Goal: Complete application form: Complete application form

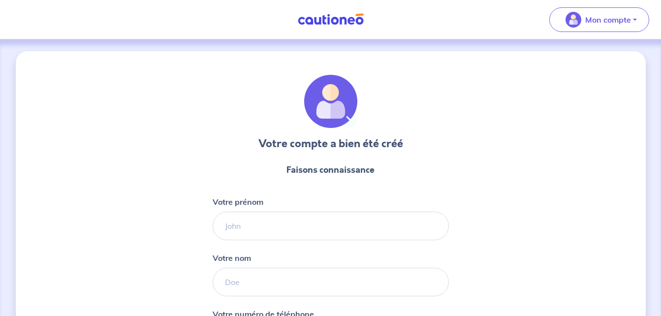
select select "FR"
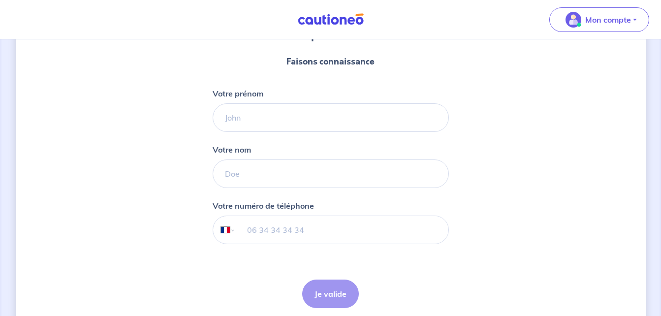
scroll to position [89, 0]
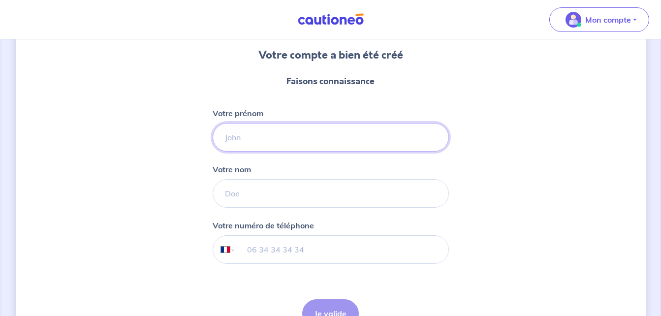
click at [226, 135] on input "Votre prénom" at bounding box center [331, 137] width 236 height 29
type input "n"
click at [316, 134] on input "NDEYE FATOU SALL" at bounding box center [331, 137] width 236 height 29
type input "NDEYE FATOU"
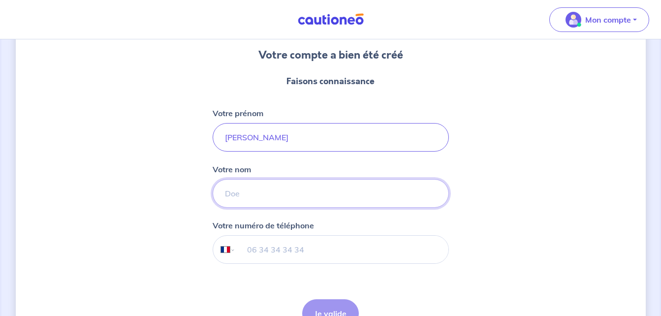
click at [225, 196] on input "Votre nom" at bounding box center [331, 193] width 236 height 29
type input "SALL"
select select "SN"
click at [237, 260] on div "International [GEOGRAPHIC_DATA] [GEOGRAPHIC_DATA] [GEOGRAPHIC_DATA] [GEOGRAPHIC…" at bounding box center [331, 249] width 236 height 29
click at [240, 253] on input "tel" at bounding box center [341, 250] width 213 height 28
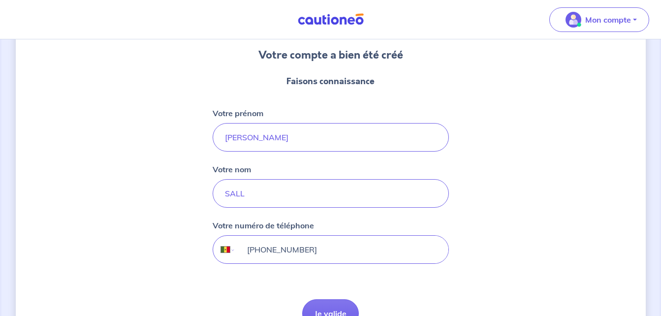
click at [326, 249] on input "+221 77 591 80 42" at bounding box center [341, 250] width 213 height 28
type input "[PHONE_NUMBER]"
click at [318, 309] on button "Je valide" at bounding box center [330, 313] width 57 height 29
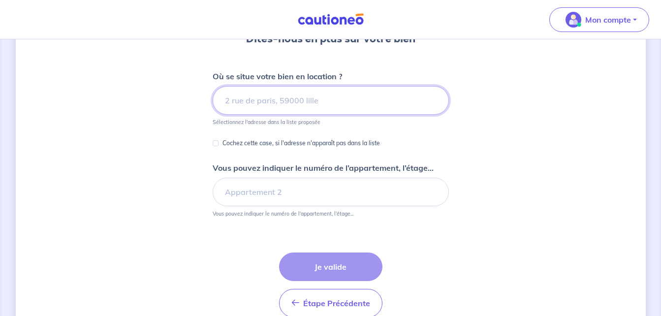
scroll to position [85, 0]
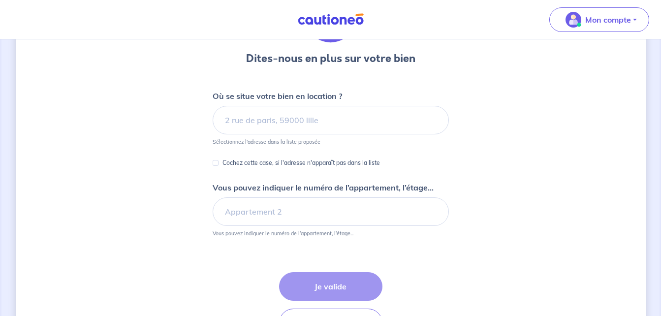
click at [250, 188] on p "Vous pouvez indiquer le numéro de l’appartement, l’étage..." at bounding box center [323, 188] width 221 height 12
click at [250, 197] on input "Vous pouvez indiquer le numéro de l’appartement, l’étage..." at bounding box center [331, 211] width 236 height 29
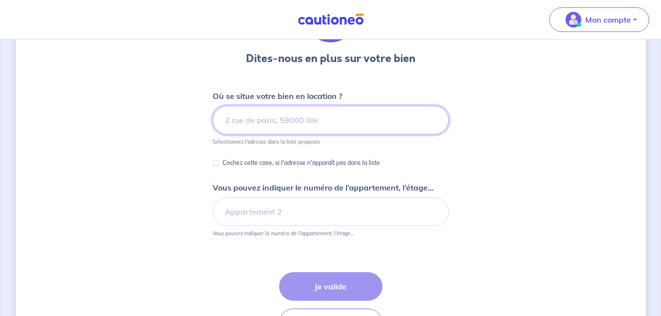
click at [257, 127] on input at bounding box center [331, 120] width 236 height 29
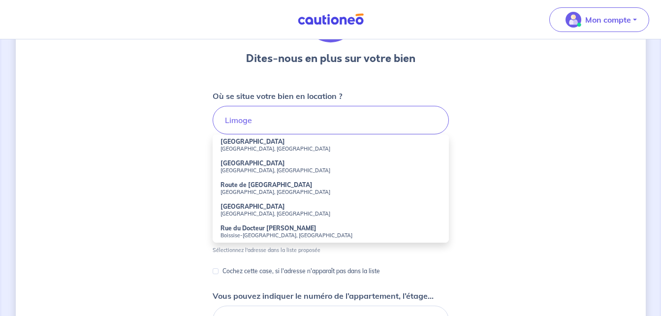
click at [242, 168] on small "Saint-Romain, France" at bounding box center [330, 170] width 220 height 7
type input "Limoges, Saint-Romain, France"
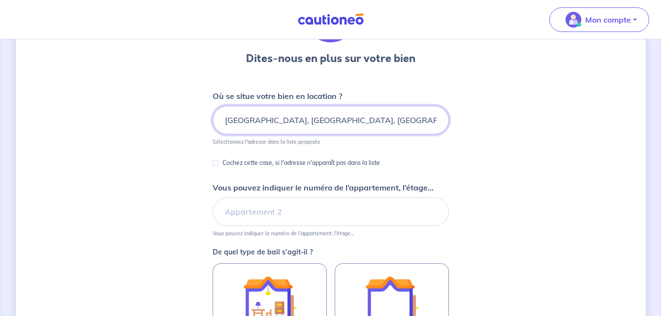
click at [340, 121] on input "Limoges, Saint-Romain, France" at bounding box center [331, 120] width 236 height 29
click at [213, 162] on input "Cochez cette case, si l'adresse n'apparaît pas dans la liste" at bounding box center [216, 163] width 6 height 6
checkbox input "true"
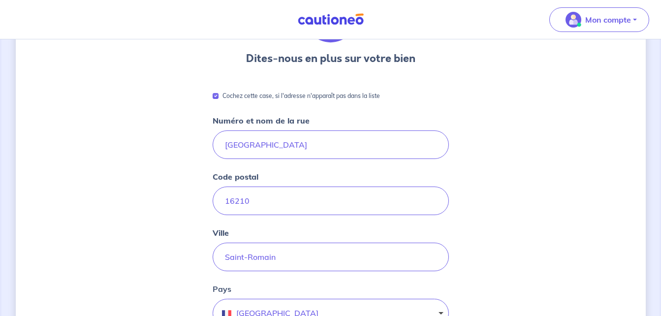
click at [561, 203] on div "Dites-nous en plus sur votre bien Cochez cette case, si l'adresse n'apparaît pa…" at bounding box center [331, 305] width 630 height 678
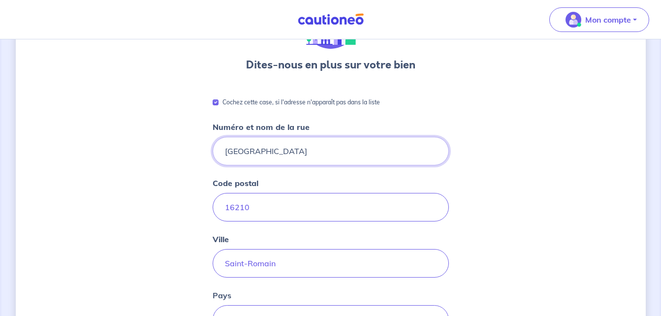
click at [296, 151] on input "Limoges" at bounding box center [331, 151] width 236 height 29
type input "L"
type input "c"
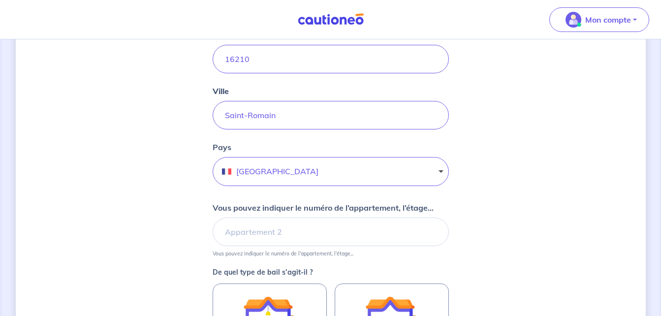
scroll to position [236, 0]
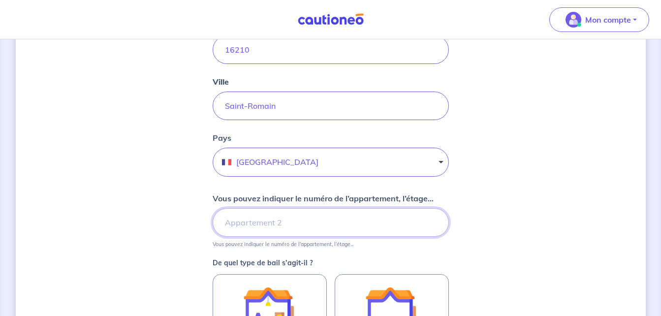
click at [254, 224] on input "Vous pouvez indiquer le numéro de l’appartement, l’étage..." at bounding box center [331, 222] width 236 height 29
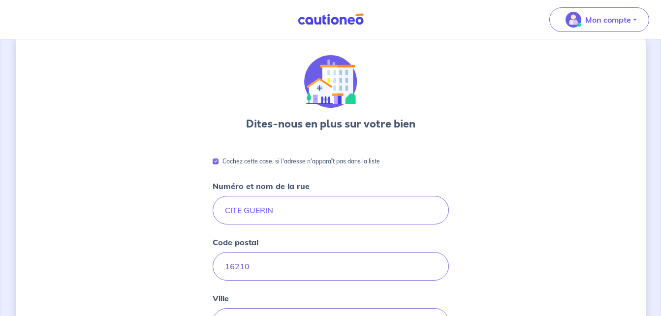
scroll to position [0, 0]
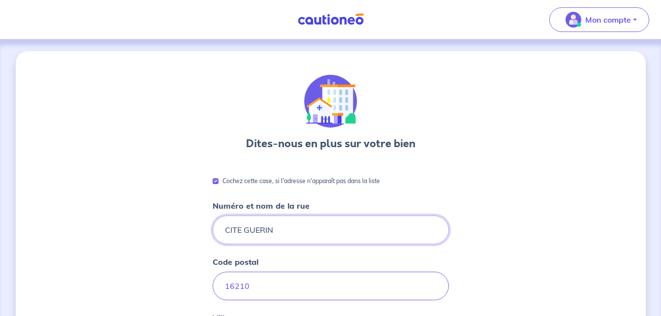
click at [306, 232] on input "CITE GUERIN" at bounding box center [331, 230] width 236 height 29
type input "C"
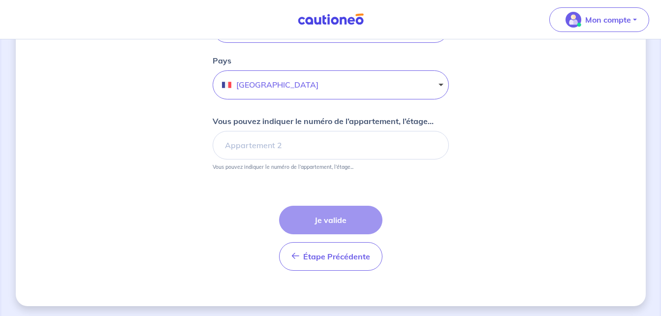
scroll to position [334, 0]
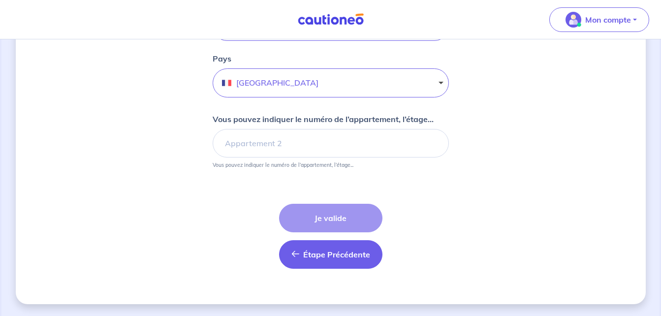
click at [340, 249] on span "Étape Précédente" at bounding box center [336, 254] width 67 height 10
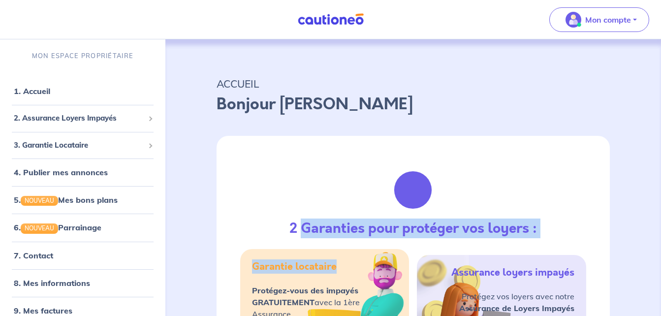
drag, startPoint x: 340, startPoint y: 249, endPoint x: 297, endPoint y: 204, distance: 62.0
click at [297, 204] on div "2 Garanties pour protéger vos loyers : Garantie locataire Protégez-vous des imp…" at bounding box center [413, 270] width 393 height 268
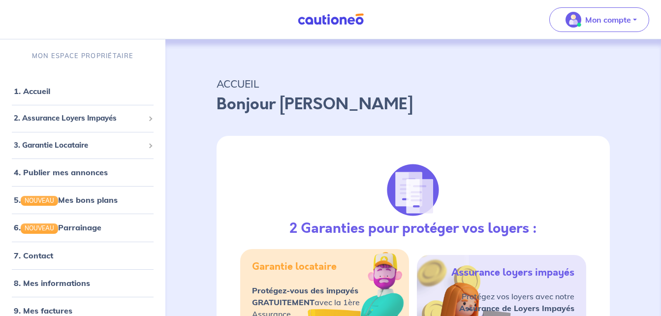
click at [428, 100] on p "Bonjour Ndeye fatou" at bounding box center [413, 105] width 393 height 24
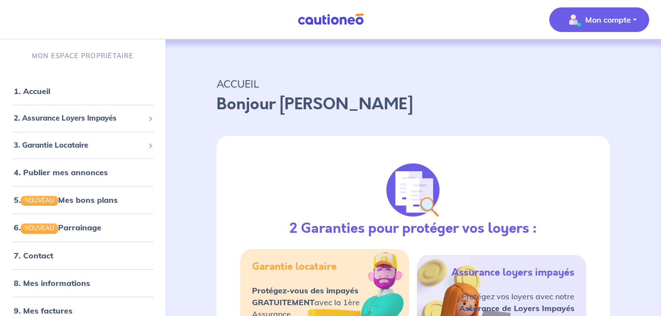
click at [598, 20] on p "Mon compte" at bounding box center [608, 20] width 46 height 12
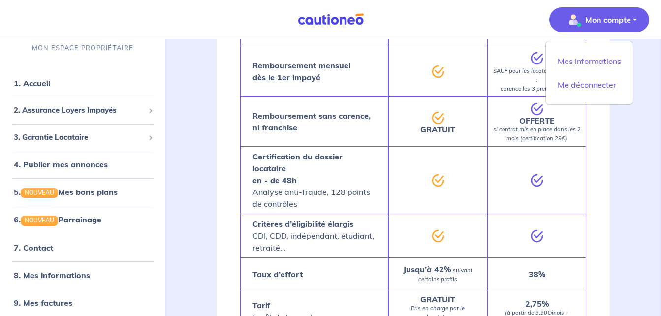
scroll to position [597, 0]
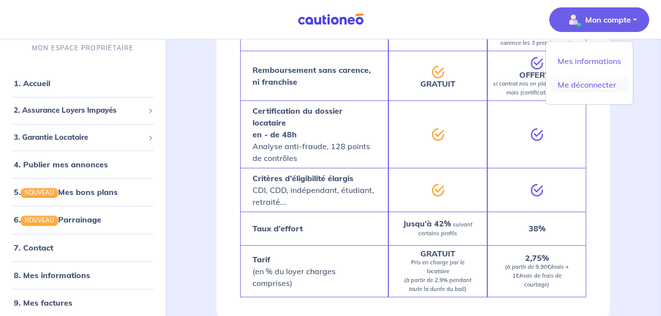
click at [585, 86] on link "Me déconnecter" at bounding box center [589, 85] width 79 height 16
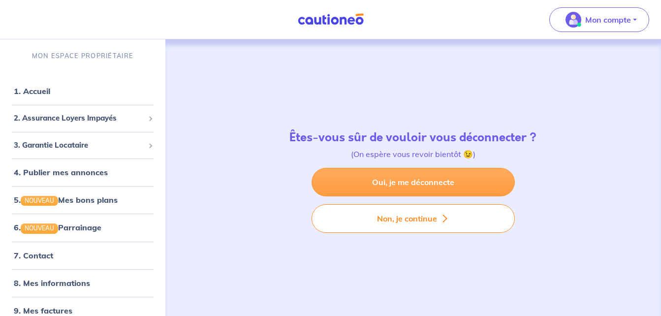
click at [406, 181] on link "Oui, je me déconnecte" at bounding box center [412, 182] width 203 height 29
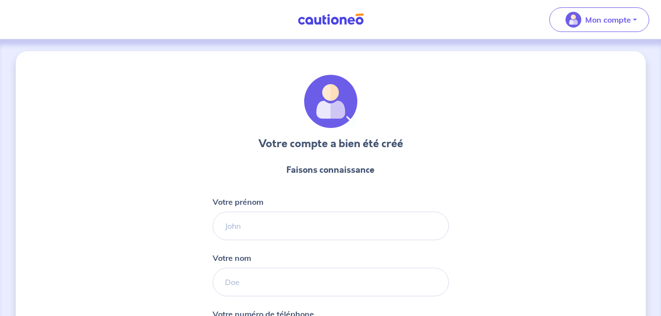
select select "FR"
click at [288, 229] on input "Votre prénom" at bounding box center [331, 226] width 236 height 29
type input "AL OUSSEYNOU"
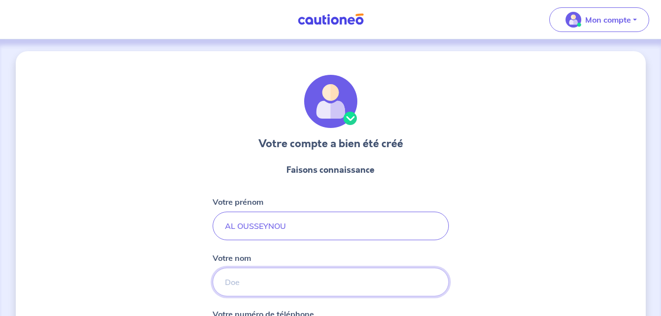
click at [274, 277] on input "Votre nom" at bounding box center [331, 282] width 236 height 29
type input "SOW"
select select "SN"
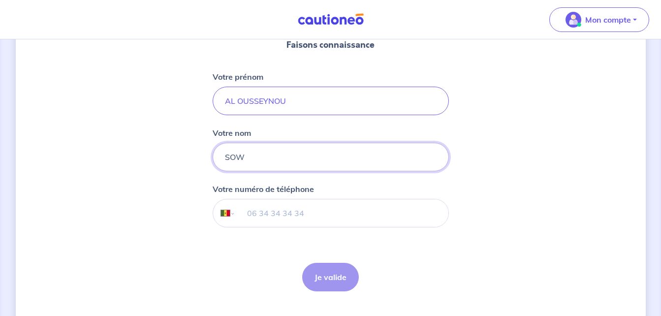
scroll to position [148, 0]
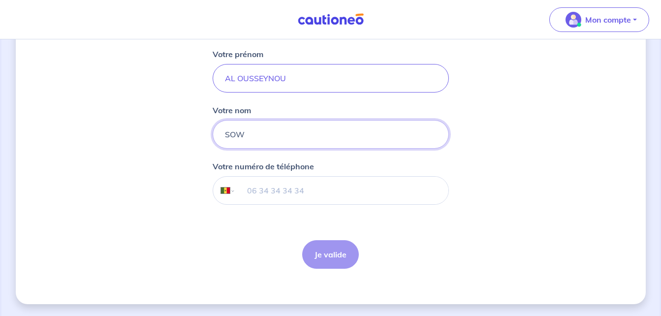
click at [253, 192] on input "tel" at bounding box center [341, 191] width 213 height 28
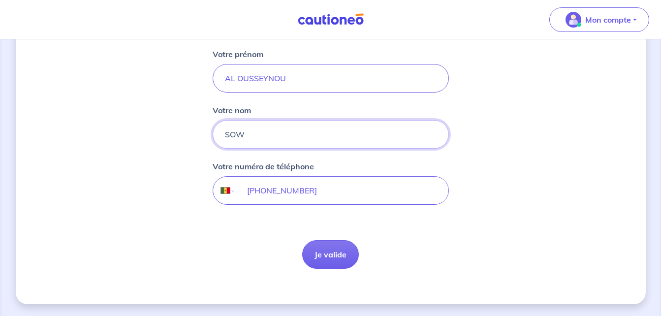
click at [328, 192] on input "+221 75 955 40 40" at bounding box center [341, 191] width 213 height 28
type input "[PHONE_NUMBER]"
click at [311, 250] on button "Je valide" at bounding box center [330, 254] width 57 height 29
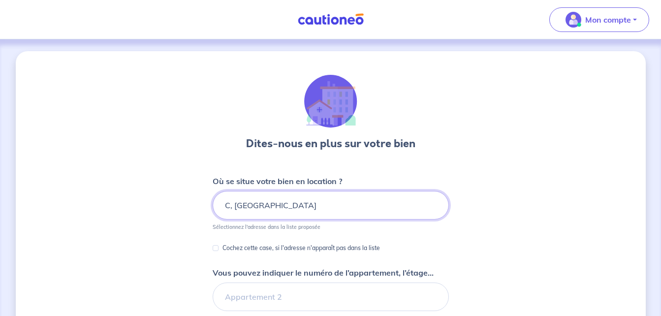
click at [320, 208] on input "C, 16210 Saint-Romain" at bounding box center [331, 205] width 236 height 29
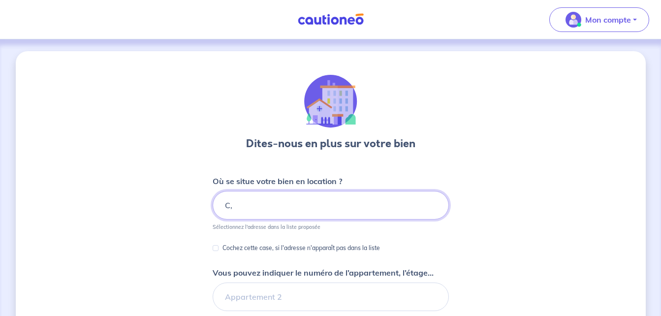
type input "C"
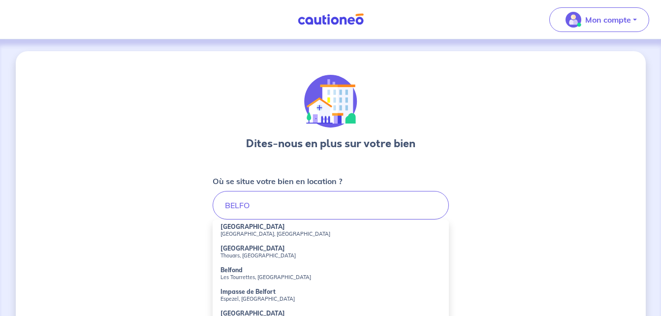
click at [256, 233] on small "Lyon, France" at bounding box center [330, 233] width 220 height 7
type input "Rue de Belfort, Lyon, France"
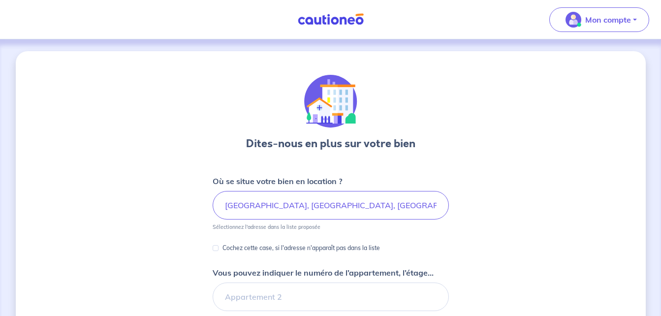
click at [216, 244] on div "Cochez cette case, si l'adresse n'apparaît pas dans la liste" at bounding box center [296, 248] width 167 height 12
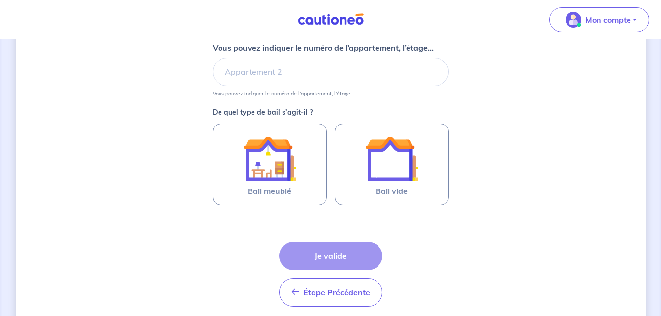
scroll to position [243, 0]
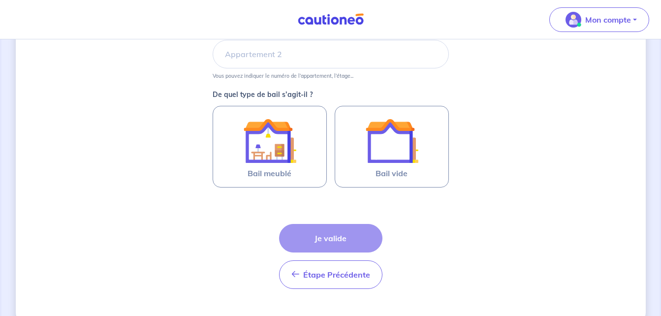
click at [301, 234] on div "Étape Précédente Précédent Je valide Je valide" at bounding box center [330, 256] width 103 height 65
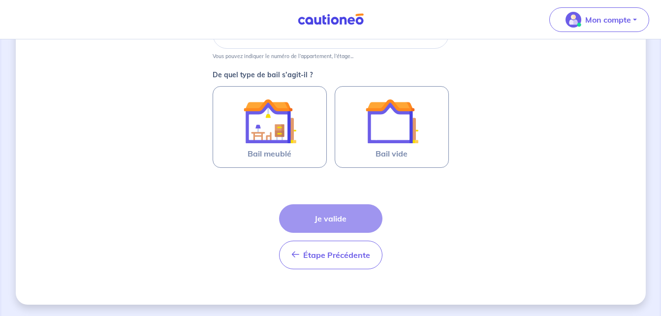
scroll to position [263, 0]
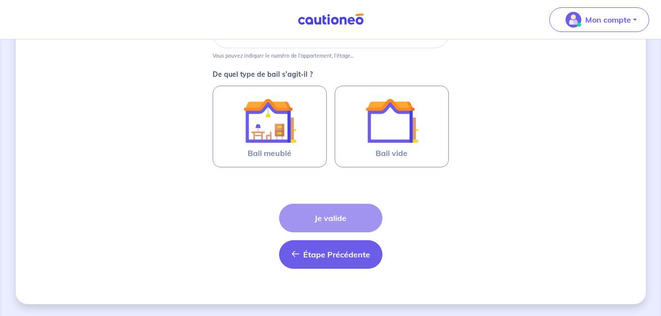
click at [305, 263] on button "Étape Précédente Précédent" at bounding box center [330, 254] width 103 height 29
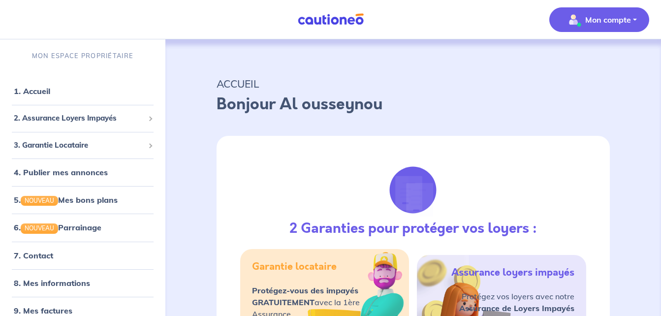
click at [605, 18] on p "Mon compte" at bounding box center [608, 20] width 46 height 12
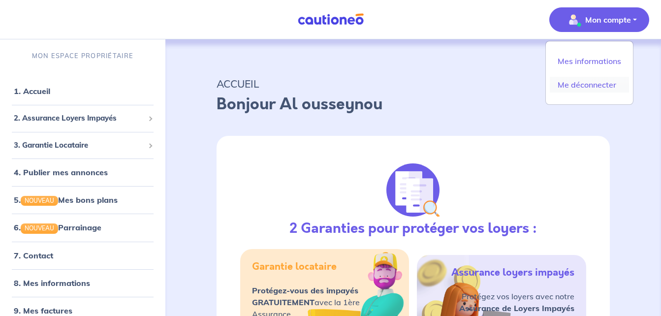
click at [592, 79] on link "Me déconnecter" at bounding box center [589, 85] width 79 height 16
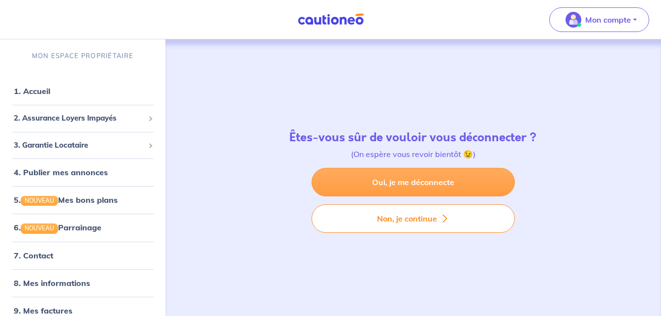
click at [432, 179] on link "Oui, je me déconnecte" at bounding box center [412, 182] width 203 height 29
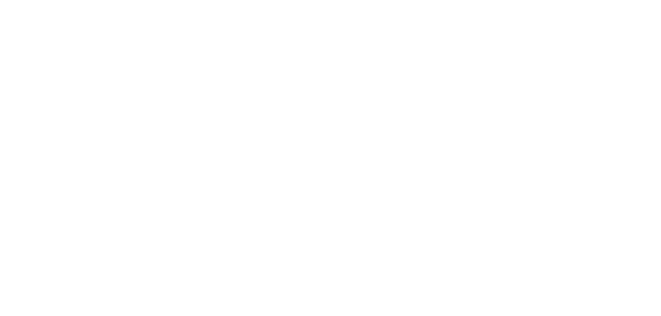
select select "FR"
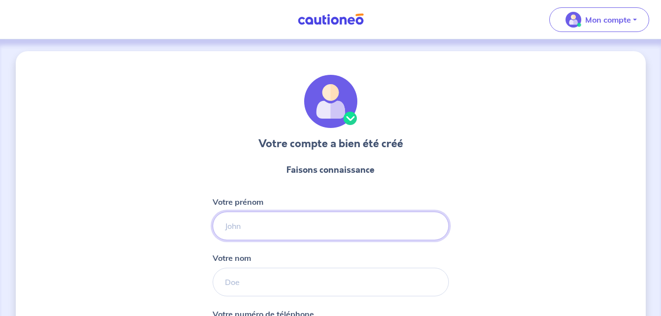
click at [287, 234] on input "Votre prénom" at bounding box center [331, 226] width 236 height 29
type input "a"
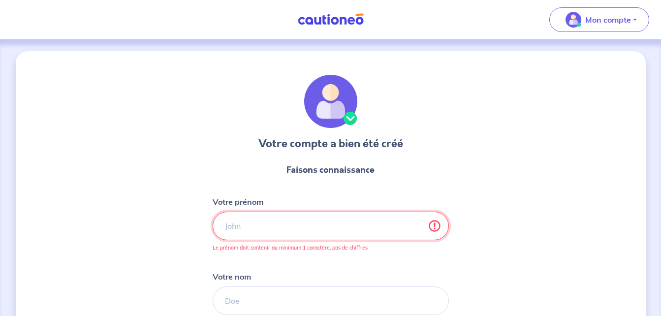
type input "Z"
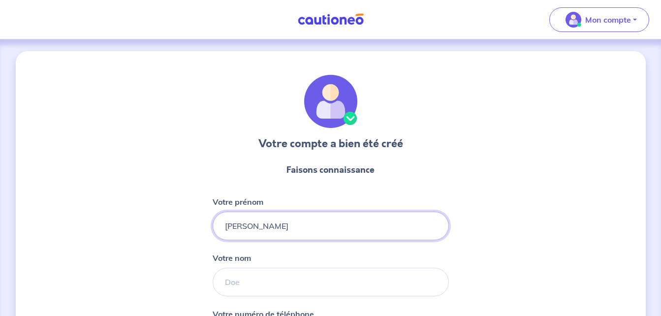
click at [280, 225] on input "AISSATOU YANHOBA" at bounding box center [331, 226] width 236 height 29
click at [319, 233] on input "AISSATOU YANKHOBA" at bounding box center [331, 226] width 236 height 29
type input "AISSATOU YANKHOBA"
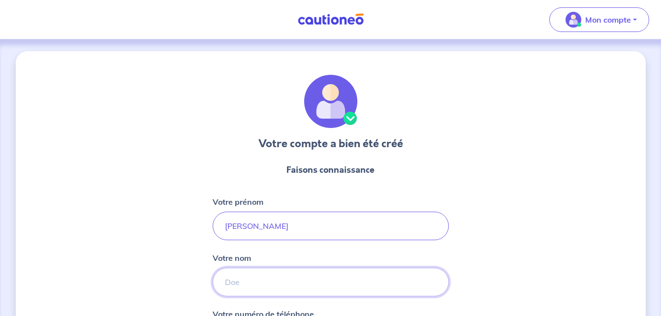
click at [286, 286] on input "Votre nom" at bounding box center [331, 282] width 236 height 29
type input "NDIAYE"
select select "SN"
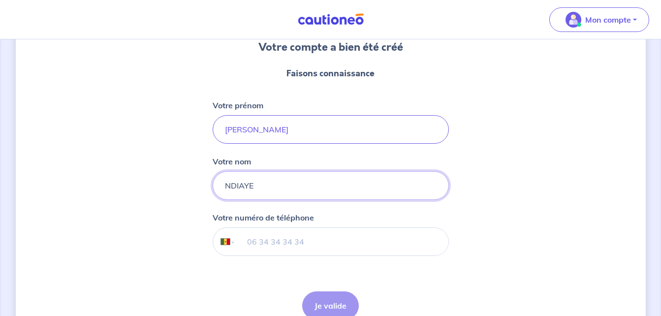
scroll to position [148, 0]
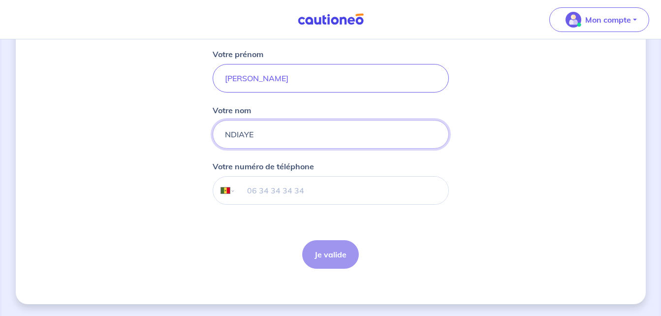
click at [327, 195] on input "tel" at bounding box center [341, 191] width 213 height 28
type input "+2"
select select "ZZ"
type input "+"
select select "FR"
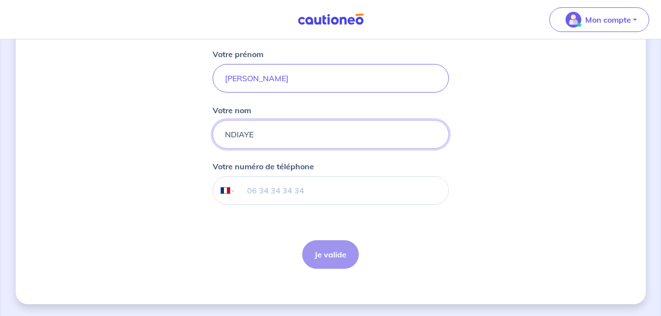
click at [311, 199] on input "tel" at bounding box center [341, 191] width 213 height 28
type input "[PHONE_NUMBER]"
select select "SN"
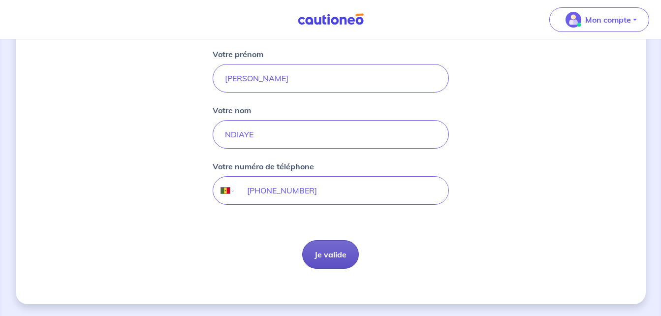
click at [334, 249] on button "Je valide" at bounding box center [330, 254] width 57 height 29
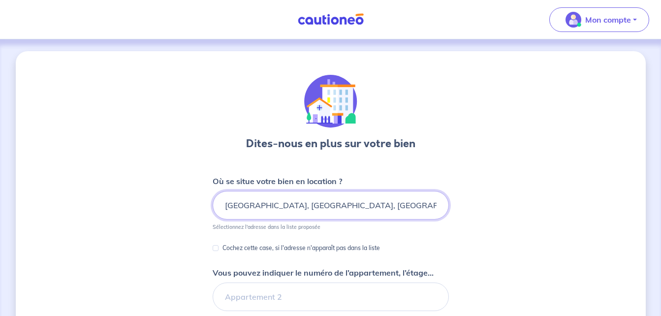
click at [328, 209] on input "Rue de Belfort, Lyon, France" at bounding box center [331, 205] width 236 height 29
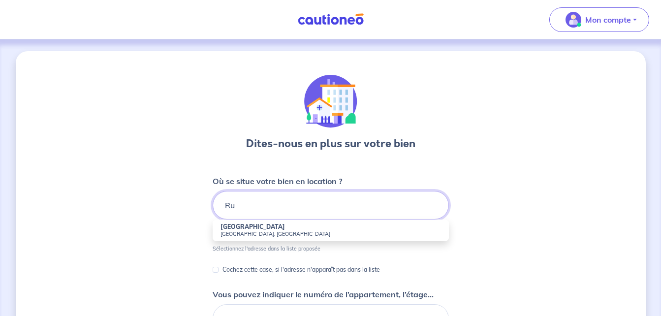
type input "R"
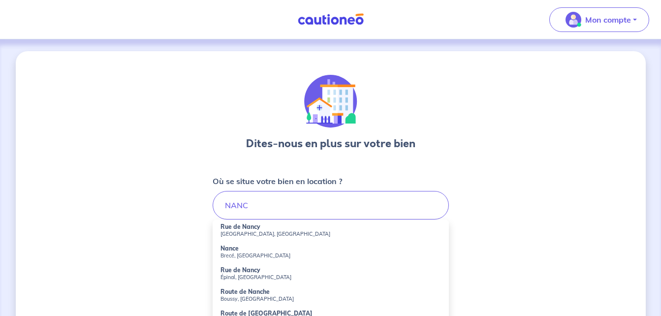
click at [266, 233] on small "[GEOGRAPHIC_DATA], [GEOGRAPHIC_DATA]" at bounding box center [330, 233] width 220 height 7
type input "[GEOGRAPHIC_DATA], [GEOGRAPHIC_DATA], [GEOGRAPHIC_DATA]"
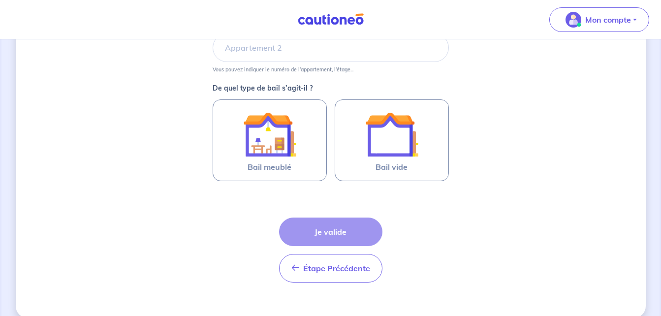
scroll to position [263, 0]
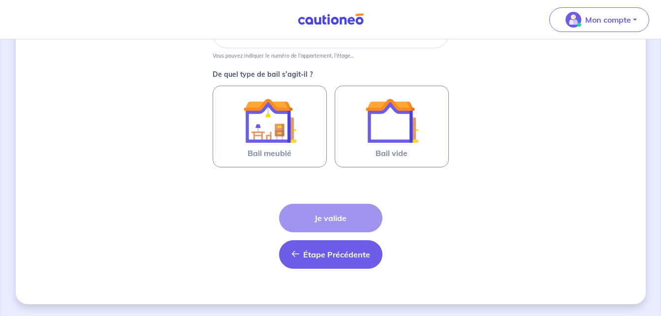
click at [293, 254] on icon "button" at bounding box center [295, 254] width 8 height 8
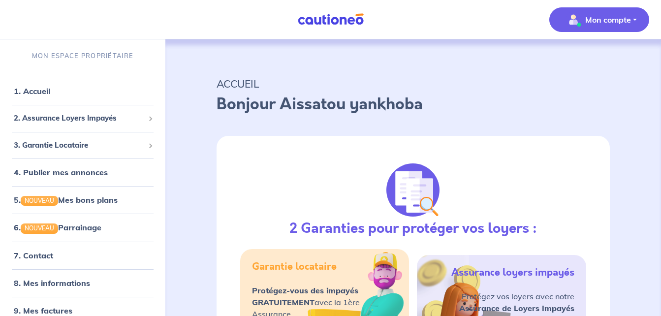
click at [591, 16] on p "Mon compte" at bounding box center [608, 20] width 46 height 12
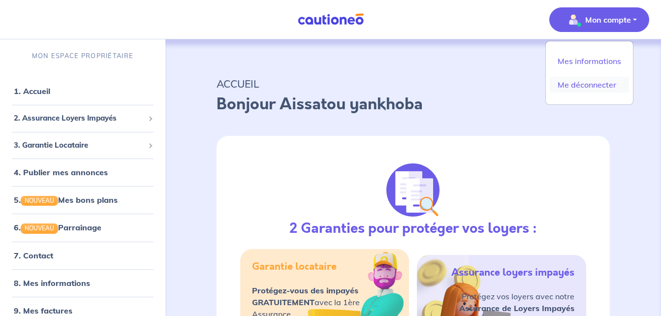
click at [583, 84] on link "Me déconnecter" at bounding box center [589, 85] width 79 height 16
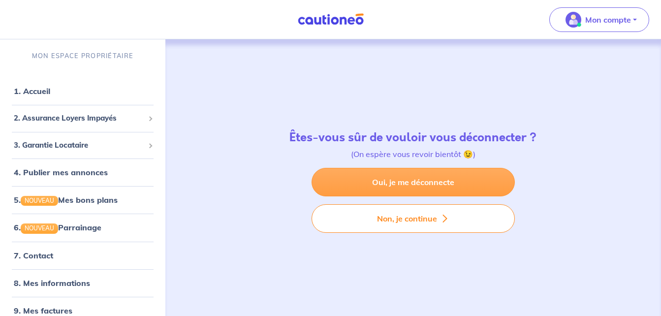
click at [364, 177] on link "Oui, je me déconnecte" at bounding box center [412, 182] width 203 height 29
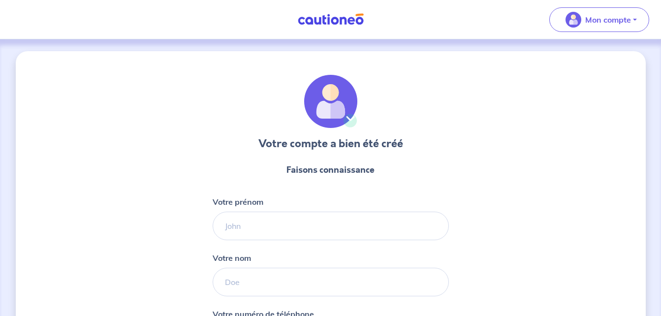
select select "FR"
click at [288, 222] on input "Votre prénom" at bounding box center [331, 226] width 236 height 29
click at [229, 230] on input "Votre prénom" at bounding box center [331, 226] width 236 height 29
type input "m"
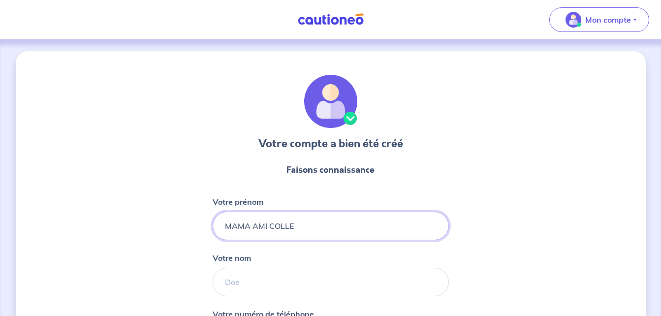
type input "MAMA AMI COLLE"
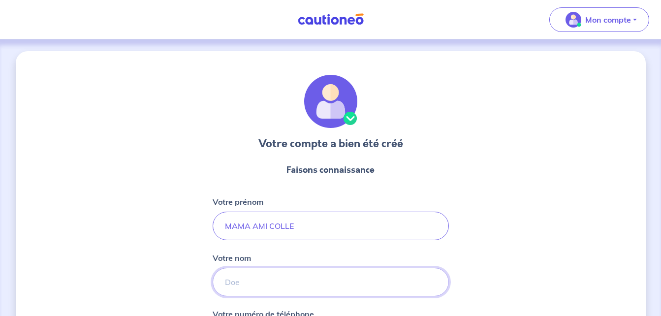
click at [234, 289] on input "Votre nom" at bounding box center [331, 282] width 236 height 29
type input "B"
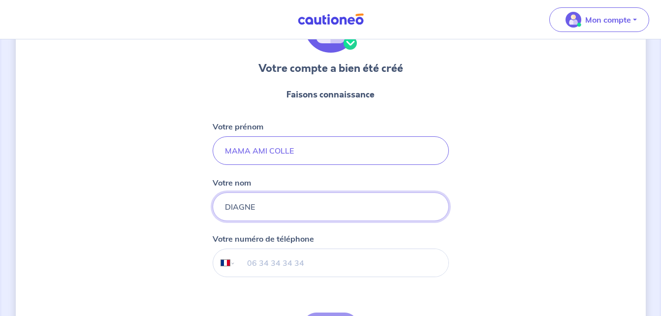
scroll to position [79, 0]
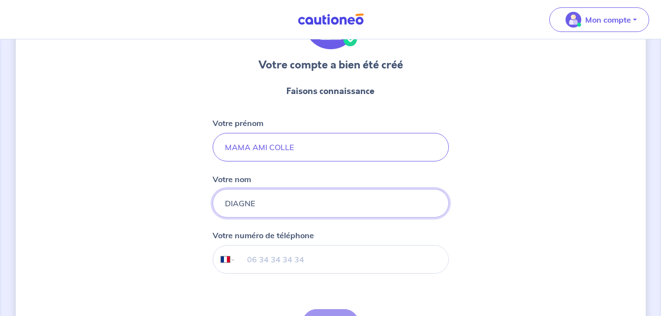
type input "DIAGNE"
click at [290, 269] on input "tel" at bounding box center [341, 260] width 213 height 28
type input "[PHONE_NUMBER]"
select select "SN"
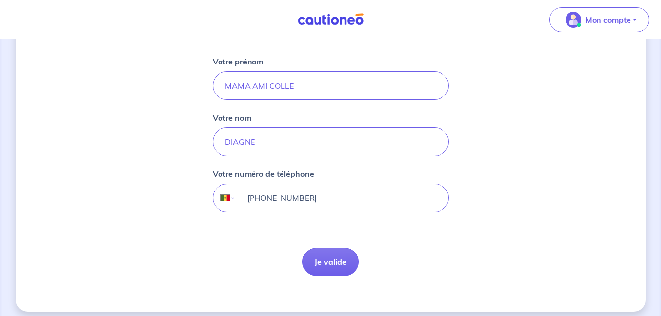
scroll to position [148, 0]
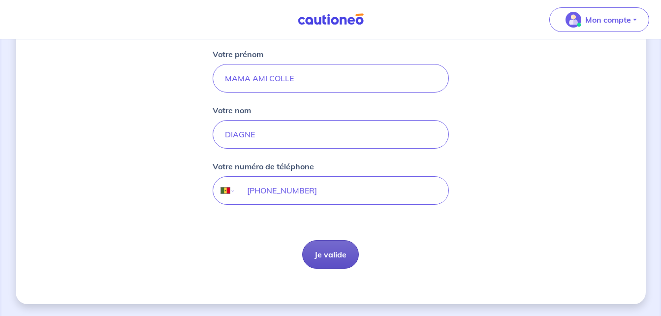
click at [333, 253] on button "Je valide" at bounding box center [330, 254] width 57 height 29
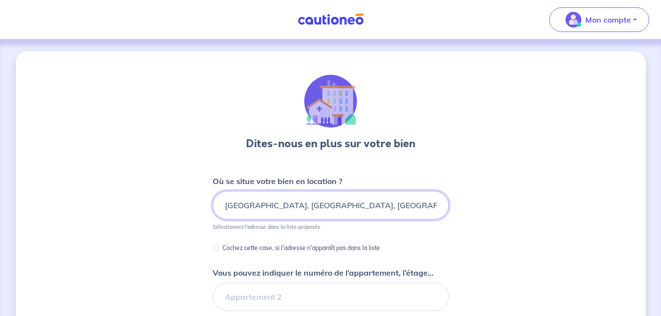
click at [346, 205] on input "[GEOGRAPHIC_DATA], [GEOGRAPHIC_DATA], [GEOGRAPHIC_DATA]" at bounding box center [331, 205] width 236 height 29
click at [348, 204] on input "[GEOGRAPHIC_DATA], [GEOGRAPHIC_DATA], [GEOGRAPHIC_DATA]" at bounding box center [331, 205] width 236 height 29
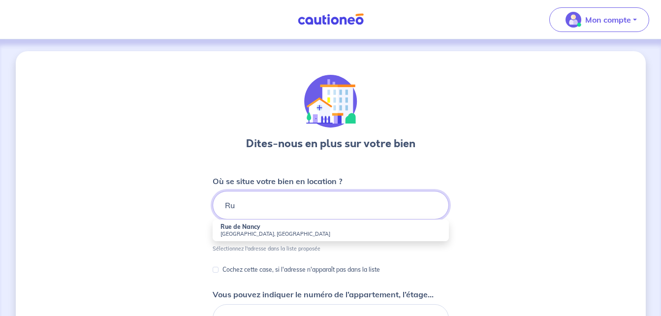
type input "R"
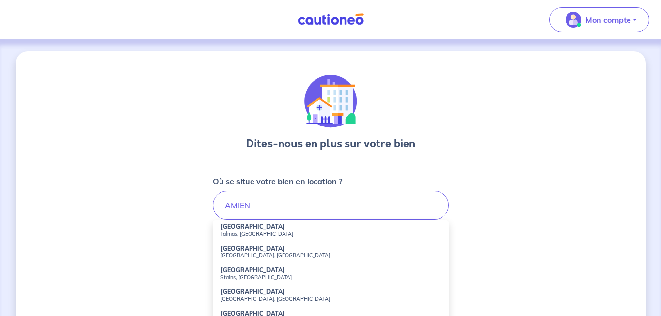
click at [238, 231] on small "Talmas, [GEOGRAPHIC_DATA]" at bounding box center [330, 233] width 220 height 7
type input "[GEOGRAPHIC_DATA], [GEOGRAPHIC_DATA], [GEOGRAPHIC_DATA]"
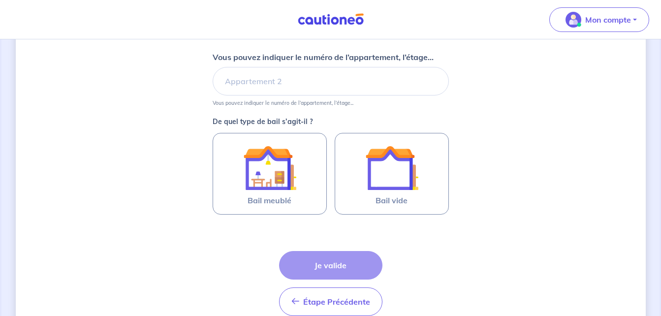
scroll to position [263, 0]
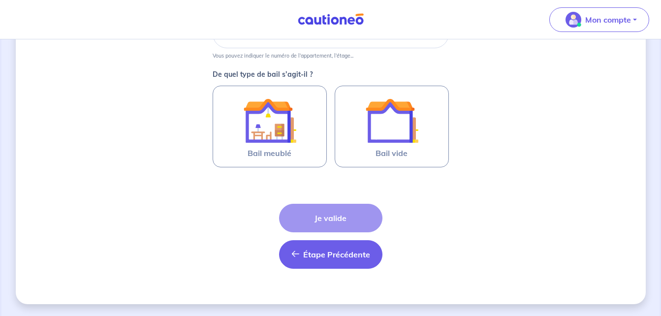
click at [357, 250] on span "Étape Précédente" at bounding box center [336, 254] width 67 height 10
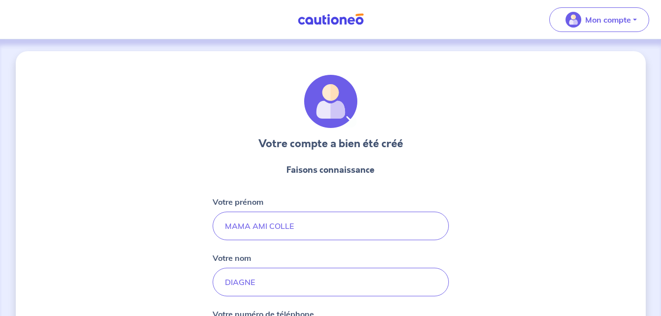
select select "SN"
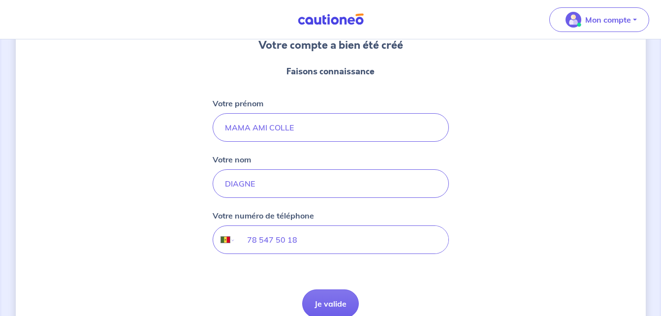
scroll to position [118, 0]
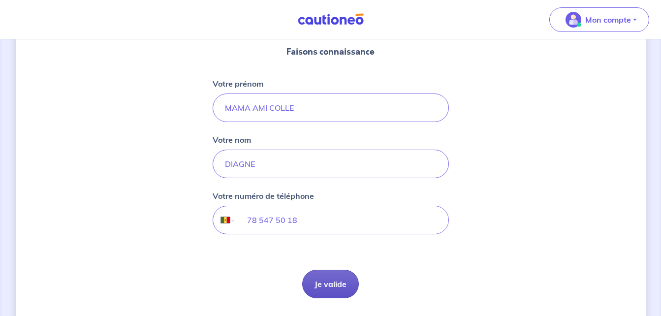
click at [320, 290] on button "Je valide" at bounding box center [330, 284] width 57 height 29
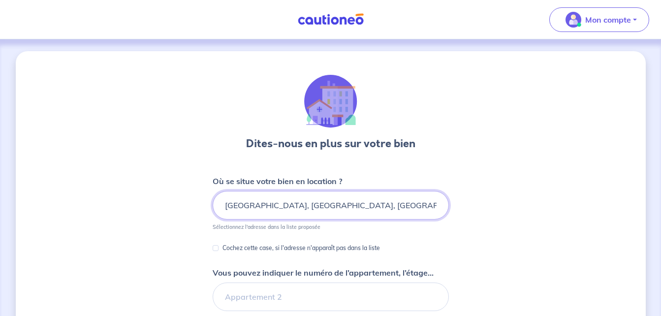
click at [341, 204] on input "[GEOGRAPHIC_DATA], [GEOGRAPHIC_DATA], [GEOGRAPHIC_DATA]" at bounding box center [331, 205] width 236 height 29
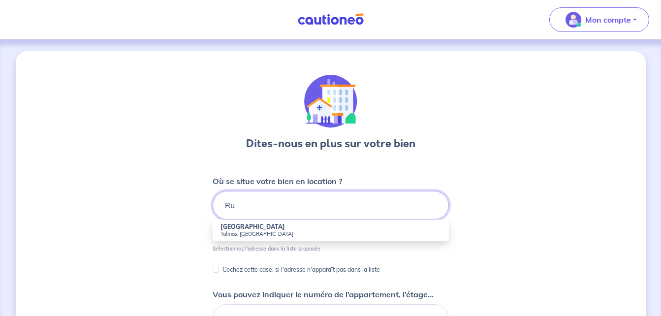
type input "R"
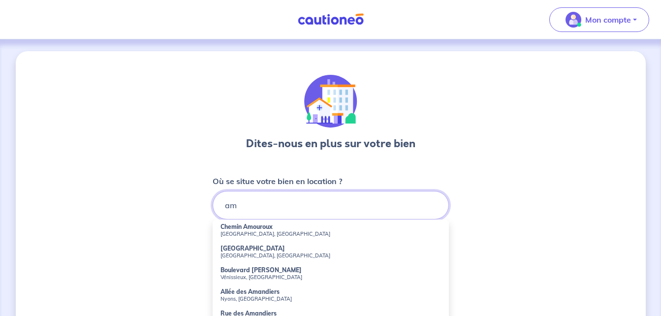
type input "a"
click at [250, 229] on strong "[GEOGRAPHIC_DATA]" at bounding box center [252, 226] width 64 height 7
type input "[GEOGRAPHIC_DATA], [GEOGRAPHIC_DATA], [GEOGRAPHIC_DATA]"
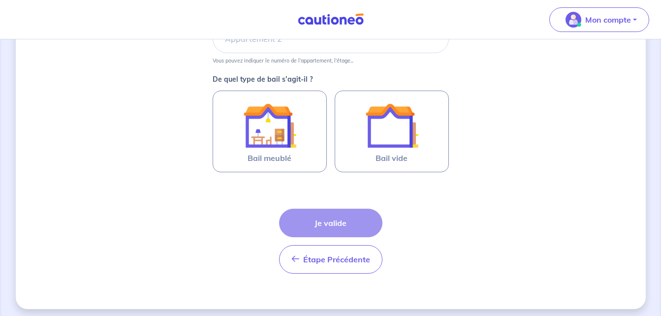
scroll to position [263, 0]
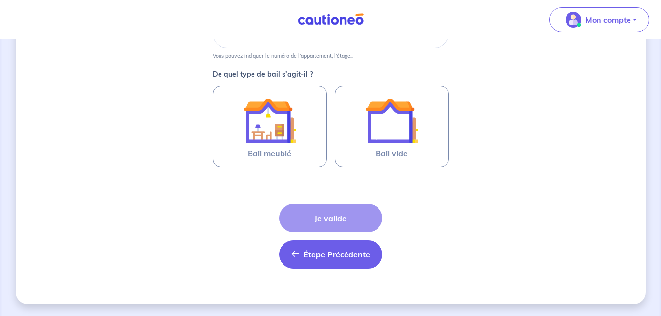
click at [359, 262] on button "Étape Précédente Précédent" at bounding box center [330, 254] width 103 height 29
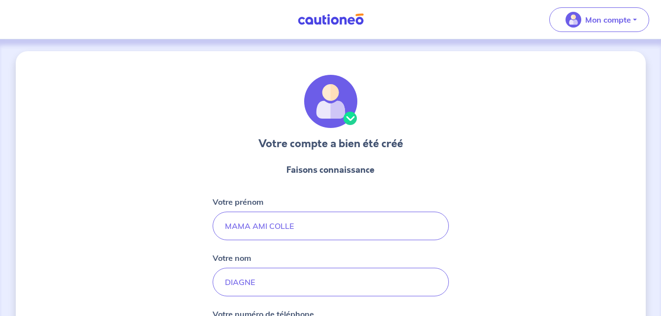
select select "SN"
click at [319, 230] on input "MAMA AMI COLLE" at bounding box center [331, 226] width 236 height 29
type input "M"
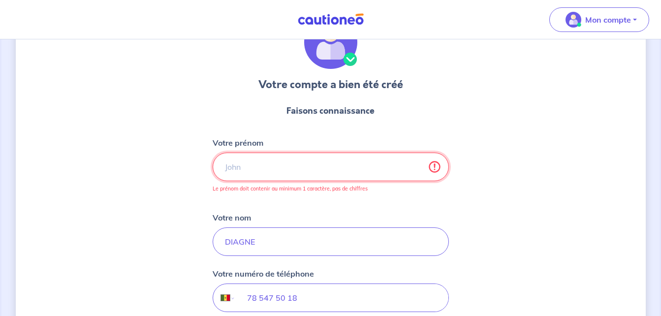
scroll to position [92, 0]
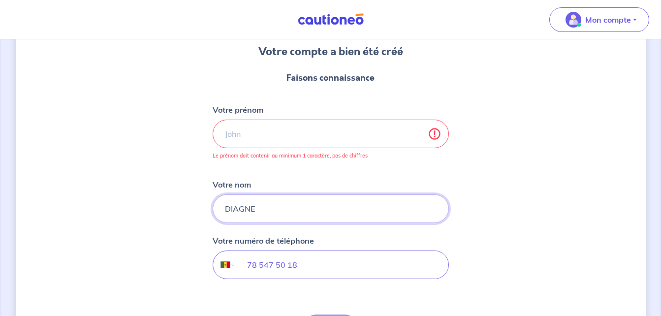
click at [262, 212] on input "DIAGNE" at bounding box center [331, 208] width 236 height 29
type input "D"
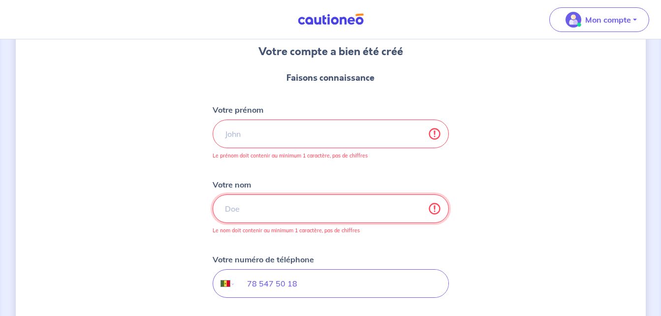
type input "n"
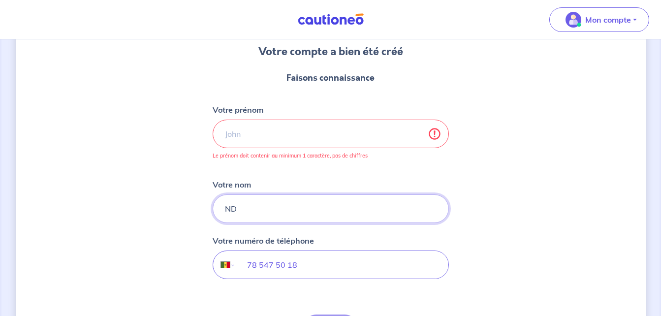
type input "N"
type input "SARR"
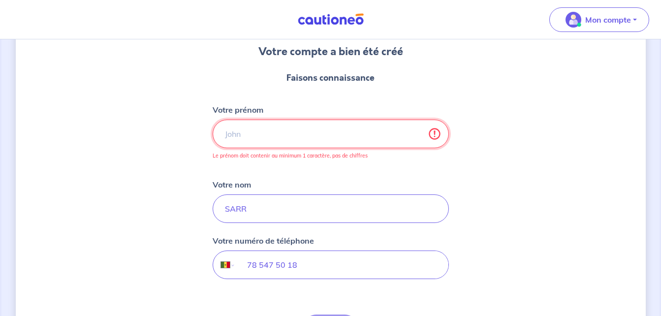
click at [223, 139] on input "Votre prénom" at bounding box center [331, 134] width 236 height 29
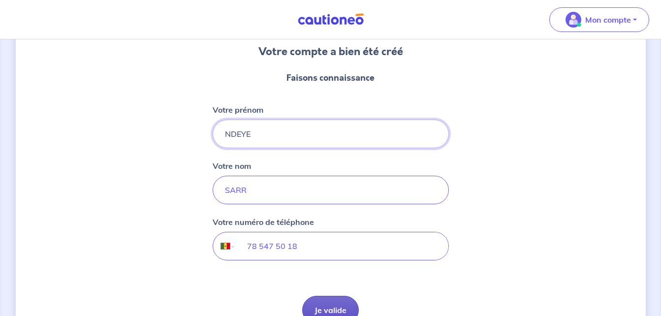
type input "NDEYE"
click at [345, 303] on button "Je valide" at bounding box center [330, 310] width 57 height 29
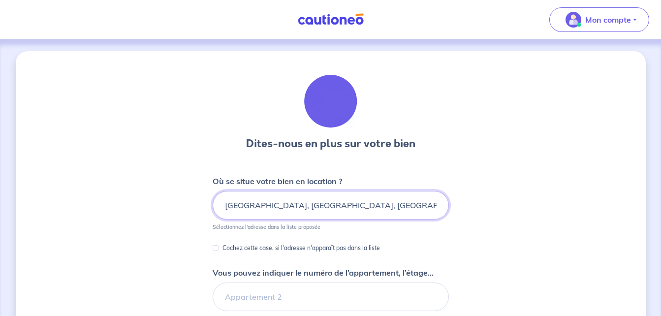
scroll to position [263, 0]
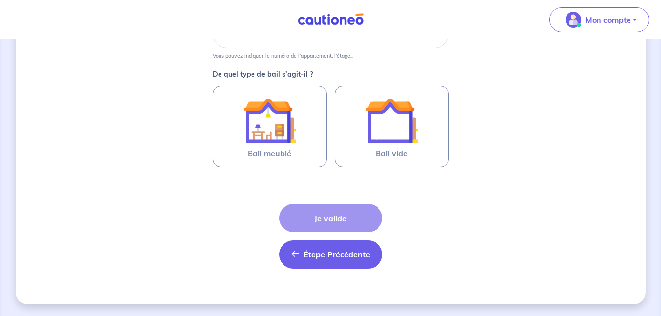
click at [343, 265] on button "Étape Précédente Précédent" at bounding box center [330, 254] width 103 height 29
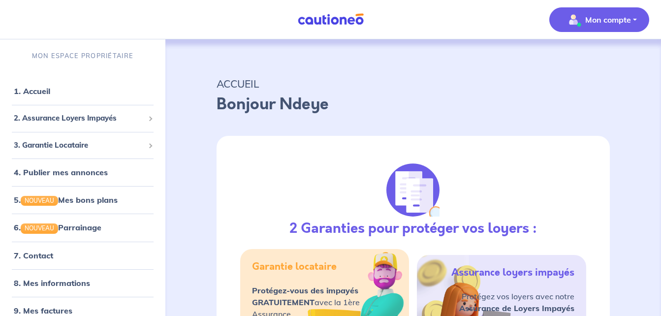
click at [615, 19] on p "Mon compte" at bounding box center [608, 20] width 46 height 12
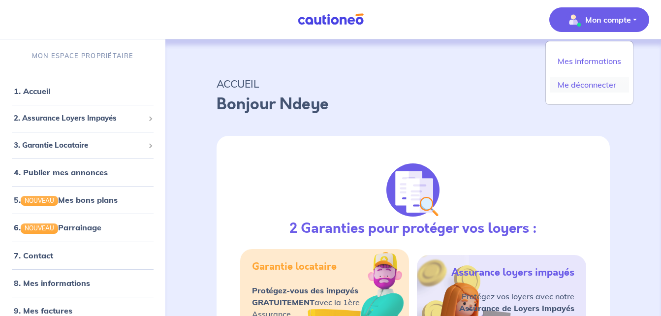
click at [591, 89] on link "Me déconnecter" at bounding box center [589, 85] width 79 height 16
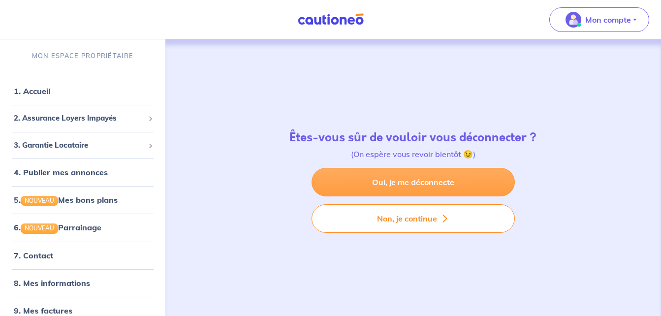
click at [402, 190] on link "Oui, je me déconnecte" at bounding box center [412, 182] width 203 height 29
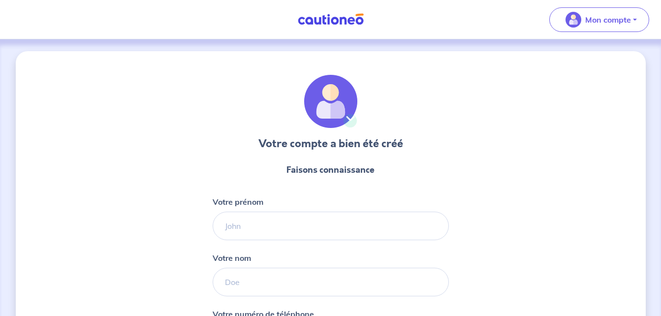
select select "FR"
click at [224, 212] on input "Votre prénom" at bounding box center [331, 226] width 236 height 29
click at [231, 220] on input "Votre prénom" at bounding box center [331, 226] width 236 height 29
type input "m"
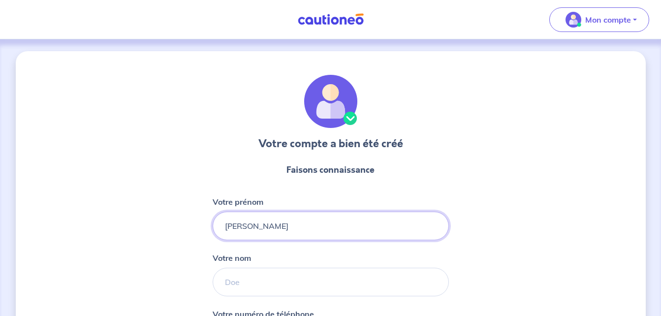
type input "[PERSON_NAME]"
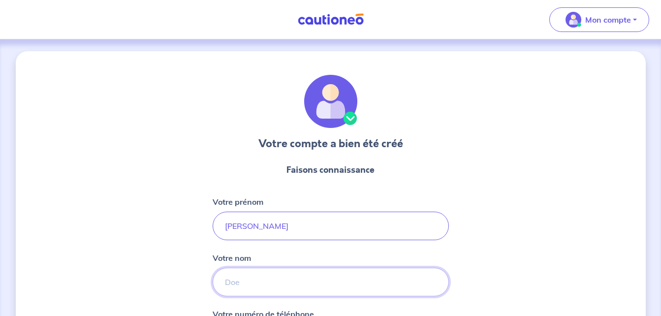
click at [242, 288] on input "Votre nom" at bounding box center [331, 282] width 236 height 29
type input "DIALLO"
select select "SN"
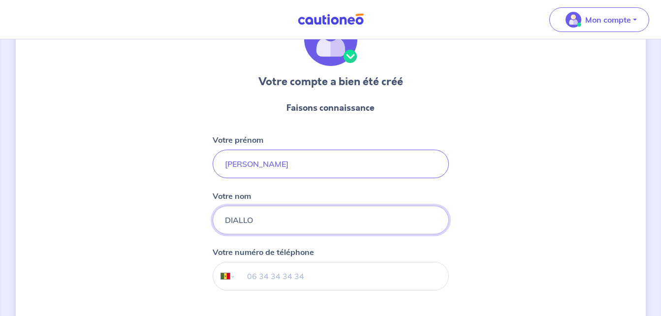
scroll to position [148, 0]
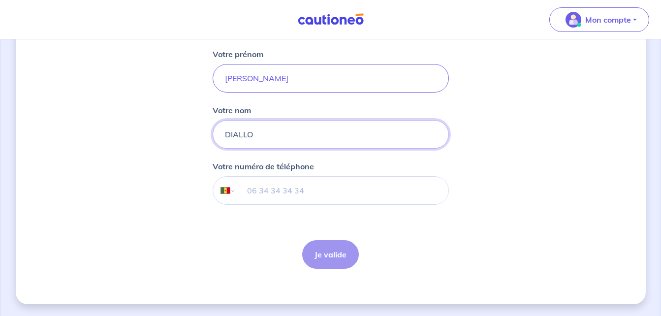
click at [267, 196] on input "tel" at bounding box center [341, 191] width 213 height 28
type input "[PHONE_NUMBER]"
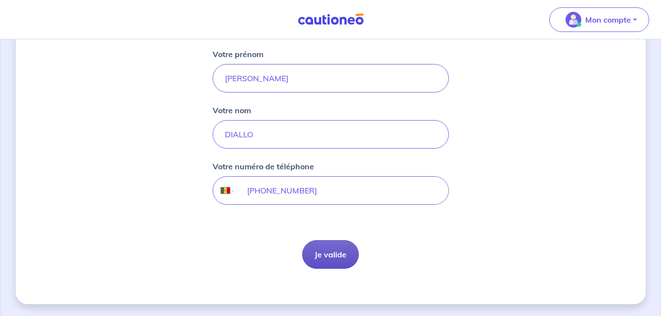
click at [331, 246] on button "Je valide" at bounding box center [330, 254] width 57 height 29
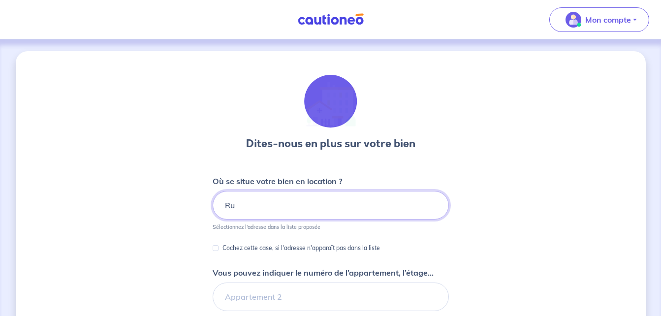
type input "R"
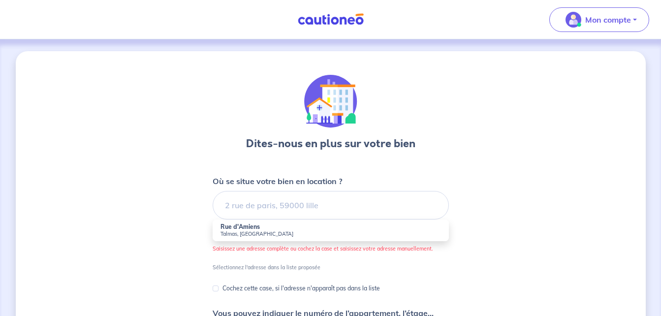
click at [255, 228] on strong "Rue d'Amiens" at bounding box center [239, 226] width 39 height 7
type input "[GEOGRAPHIC_DATA], [GEOGRAPHIC_DATA]"
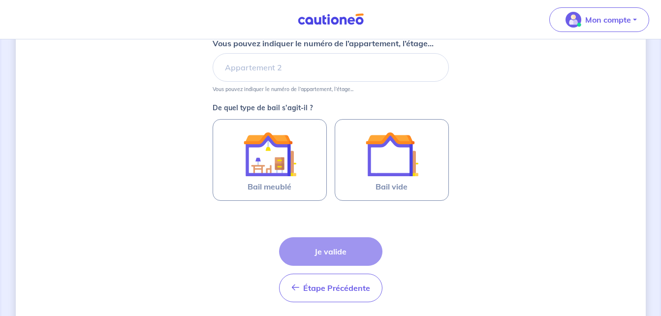
scroll to position [263, 0]
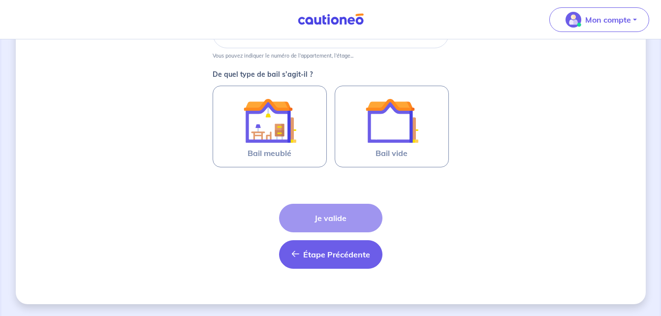
click at [325, 265] on button "Étape Précédente Précédent" at bounding box center [330, 254] width 103 height 29
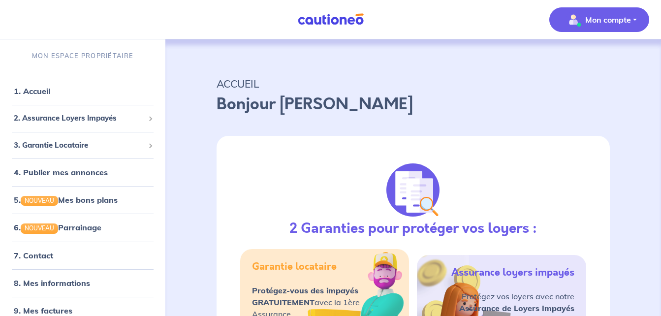
click at [579, 13] on img "button" at bounding box center [573, 20] width 16 height 16
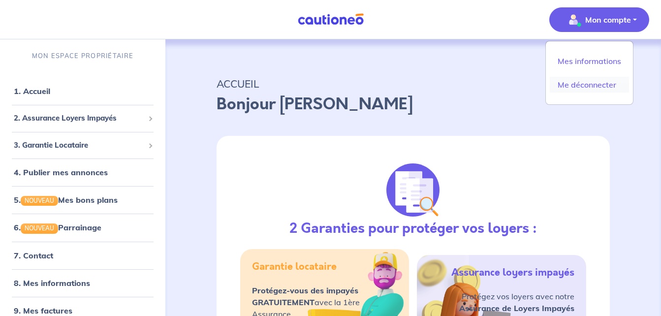
click at [572, 79] on link "Me déconnecter" at bounding box center [589, 85] width 79 height 16
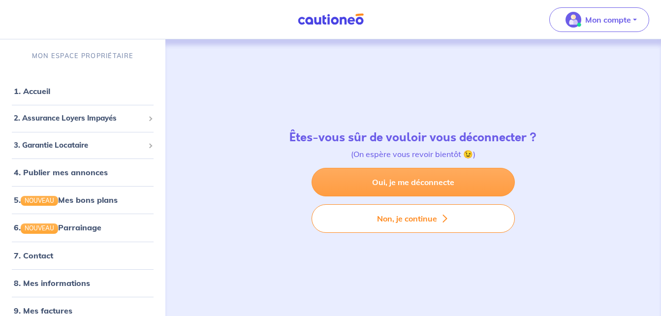
click at [461, 176] on link "Oui, je me déconnecte" at bounding box center [412, 182] width 203 height 29
